Goal: Task Accomplishment & Management: Manage account settings

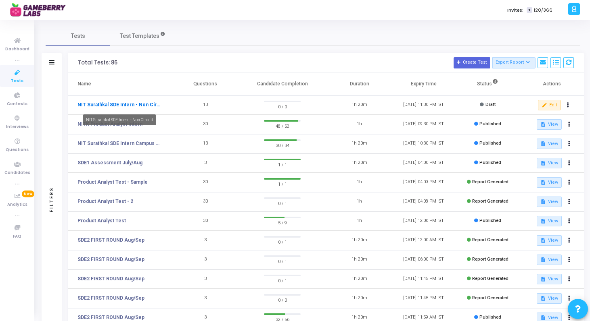
click at [125, 105] on link "NIT Surathkal SDE Intern - Non Circuit" at bounding box center [118, 104] width 83 height 7
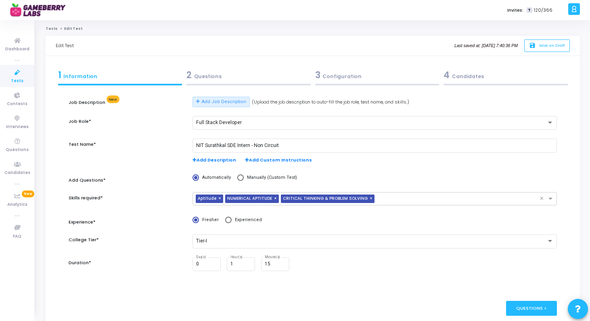
click at [219, 77] on div "2 Questions" at bounding box center [248, 75] width 124 height 13
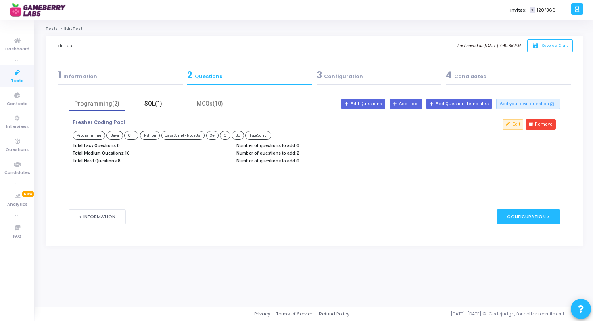
click at [167, 102] on div "SQL(1)" at bounding box center [153, 104] width 47 height 8
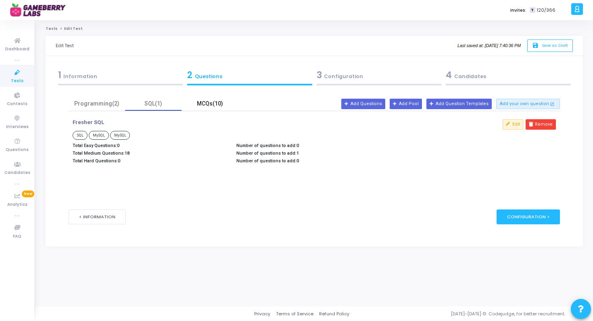
click at [212, 106] on div "MCQs(10)" at bounding box center [209, 104] width 47 height 8
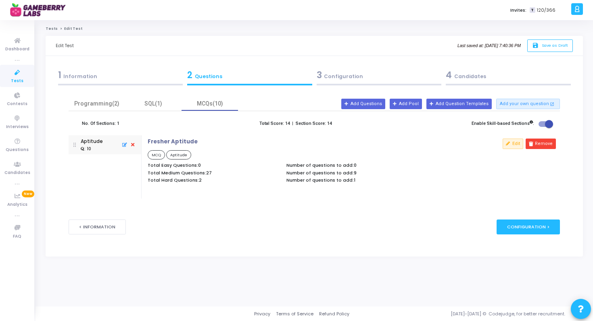
click at [348, 78] on div "3 Configuration" at bounding box center [379, 75] width 125 height 13
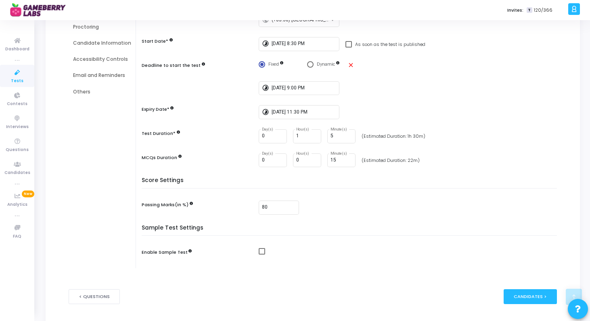
scroll to position [133, 0]
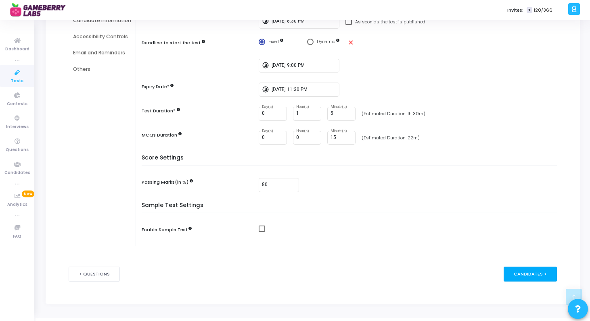
click at [517, 270] on div "Candidates >" at bounding box center [530, 274] width 54 height 15
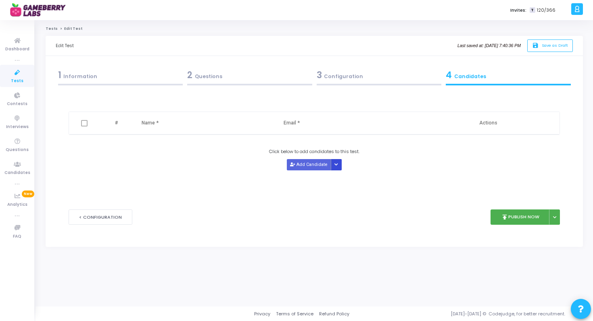
click at [338, 165] on button "Button group with nested dropdown" at bounding box center [336, 164] width 11 height 11
click at [343, 178] on button "Upload Candidate List" at bounding box center [361, 180] width 62 height 11
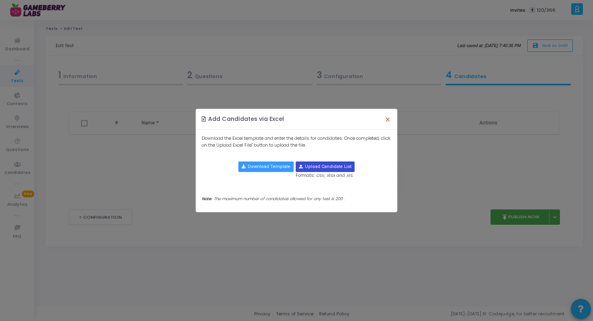
click at [314, 165] on input "file" at bounding box center [325, 167] width 58 height 10
type input "C:\fakepath\Non Circuit .xlsx"
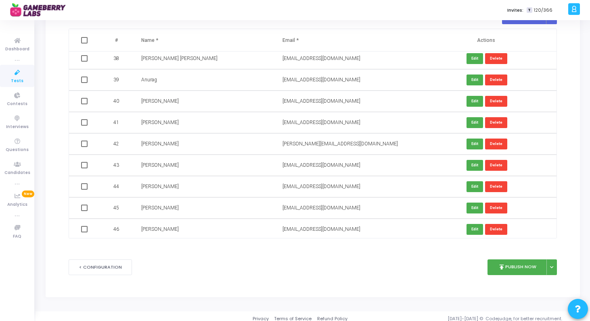
scroll to position [88, 0]
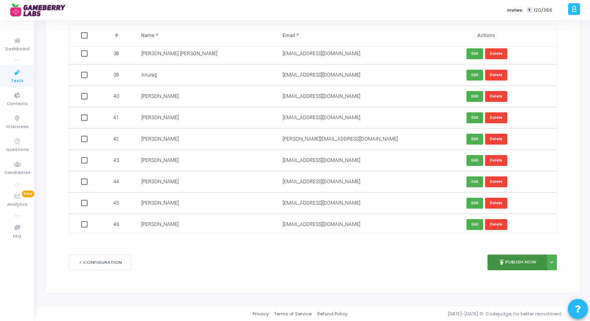
click at [512, 262] on button "publish Publish Now" at bounding box center [516, 263] width 59 height 16
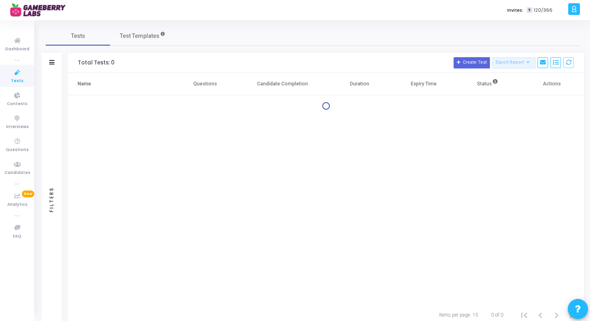
click at [513, 164] on div "Name Questions Candidate Completion Duration Expiry Time Status Actions" at bounding box center [326, 188] width 516 height 231
click at [282, 161] on div "Name Questions Candidate Completion Duration Expiry Time Status Actions" at bounding box center [326, 188] width 516 height 231
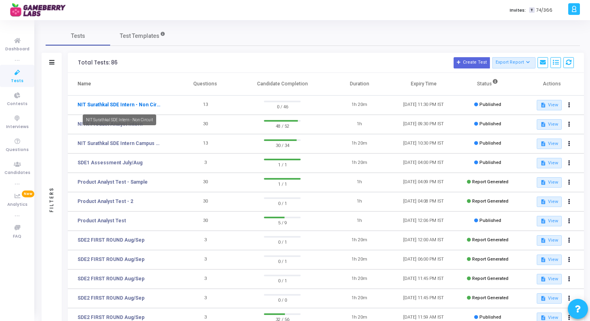
click at [146, 104] on link "NIT Surathkal SDE Intern - Non Circuit" at bounding box center [118, 104] width 83 height 7
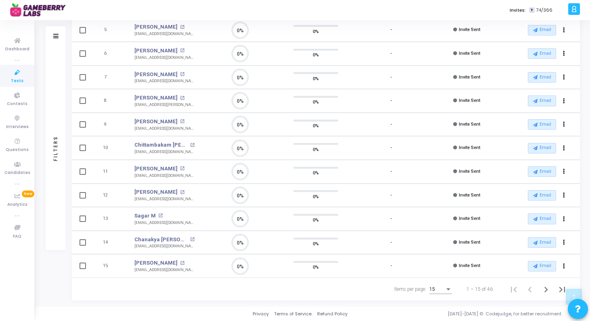
click at [450, 291] on div "Items per page:" at bounding box center [447, 289] width 7 height 6
click at [442, 282] on span "50" at bounding box center [441, 285] width 23 height 15
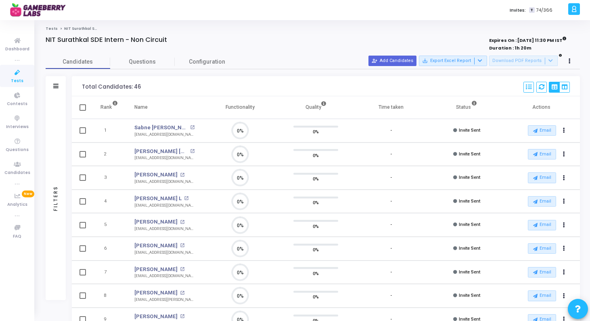
click at [51, 28] on link "Tests" at bounding box center [52, 28] width 12 height 5
